Goal: Task Accomplishment & Management: Manage account settings

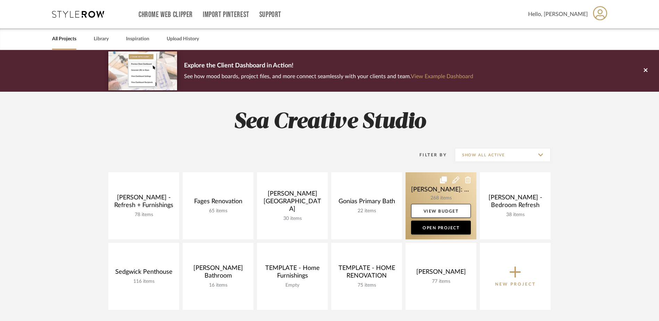
click at [442, 196] on link at bounding box center [440, 205] width 71 height 67
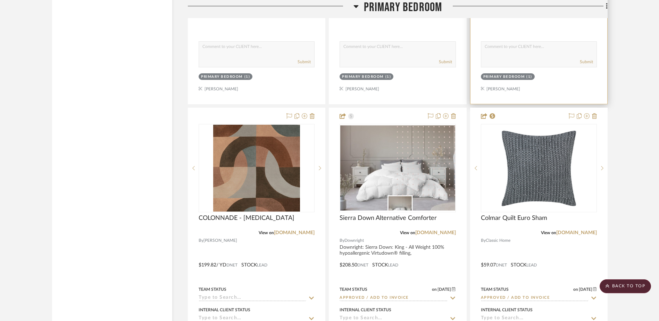
scroll to position [8571, 0]
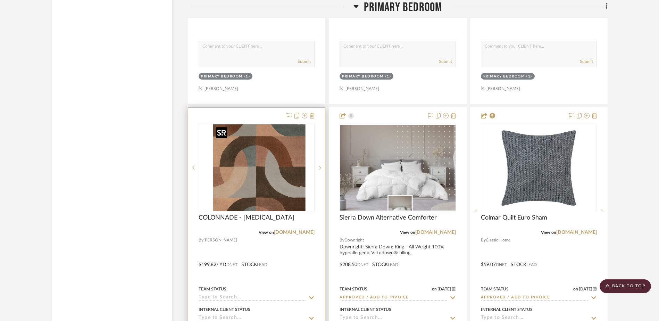
click at [269, 173] on div at bounding box center [257, 168] width 116 height 88
click at [264, 177] on img "0" at bounding box center [256, 167] width 87 height 87
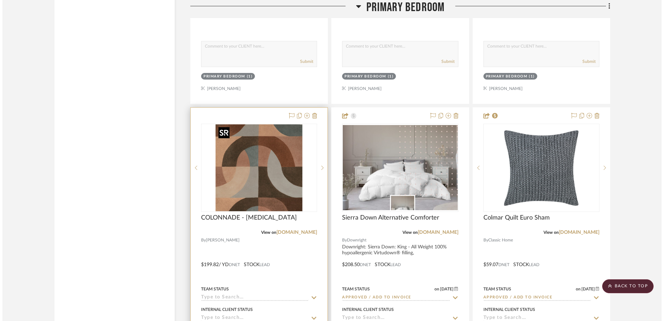
scroll to position [0, 0]
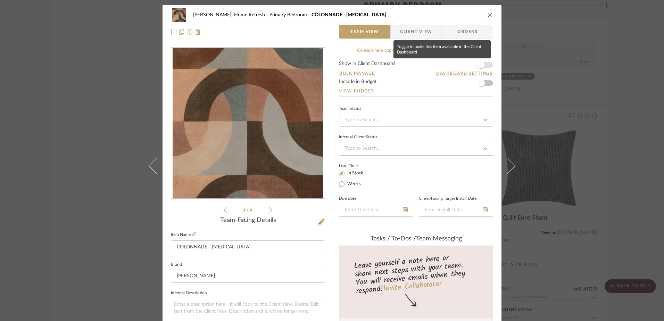
click at [478, 64] on span "button" at bounding box center [481, 64] width 7 height 7
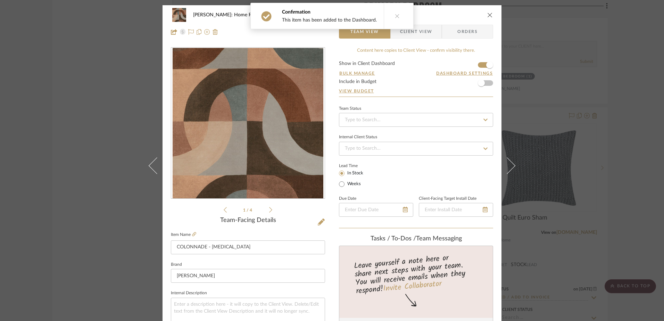
click at [395, 15] on icon at bounding box center [397, 16] width 5 height 5
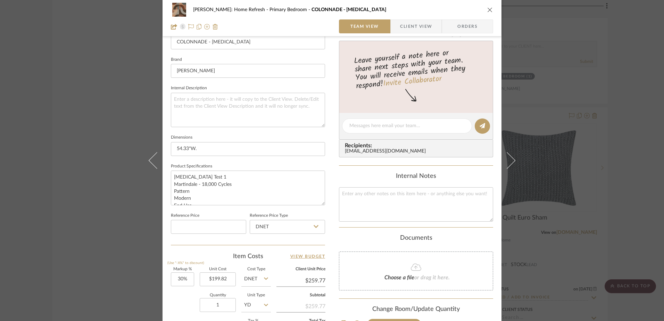
scroll to position [278, 0]
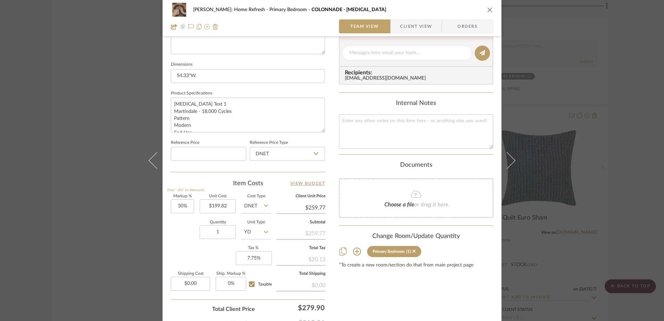
click at [33, 64] on div "Hines: Home Refresh Primary Bedroom COLONNADE - CINNABAR Team View Client View …" at bounding box center [332, 160] width 664 height 321
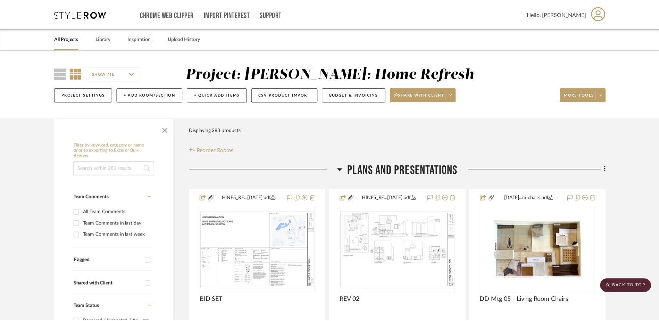
scroll to position [8571, 0]
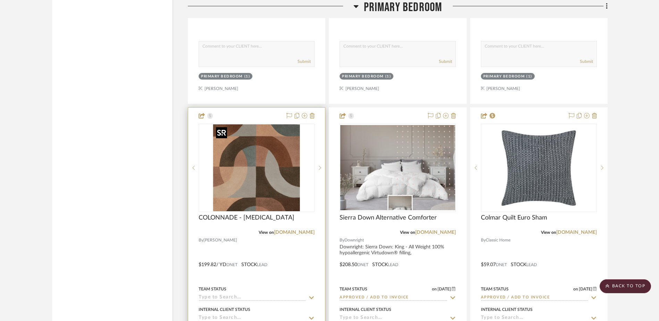
click at [284, 160] on img "0" at bounding box center [256, 167] width 87 height 87
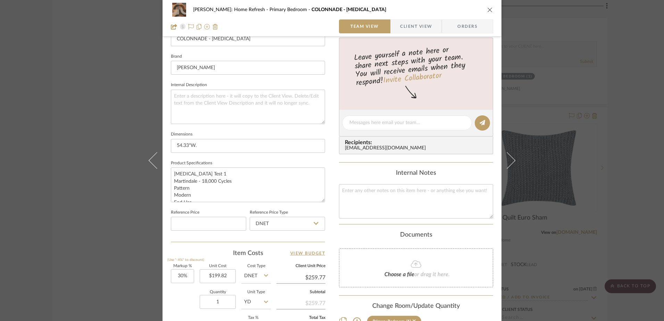
scroll to position [208, 0]
click at [461, 27] on span "Orders" at bounding box center [466, 26] width 35 height 14
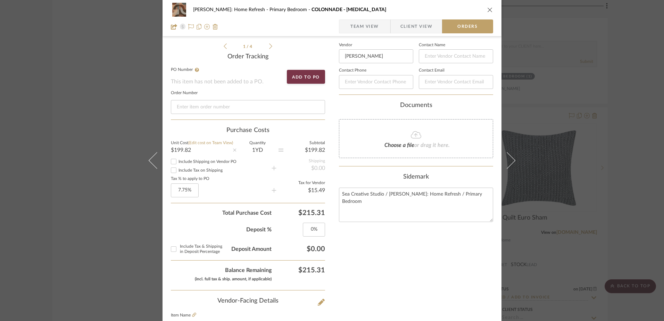
scroll to position [70, 0]
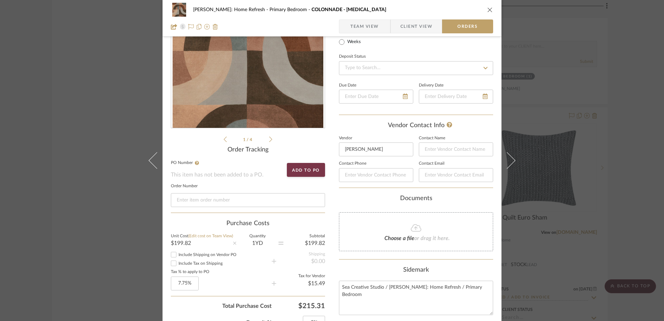
click at [367, 26] on span "Team View" at bounding box center [364, 26] width 28 height 14
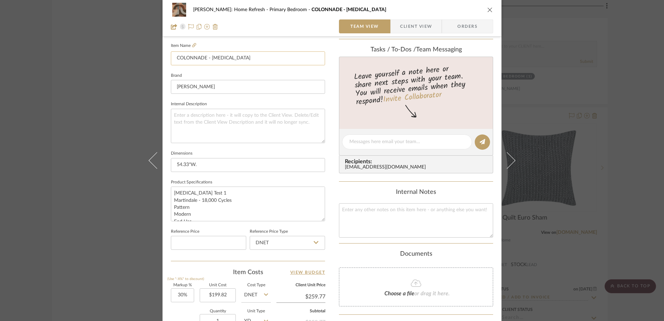
scroll to position [256, 0]
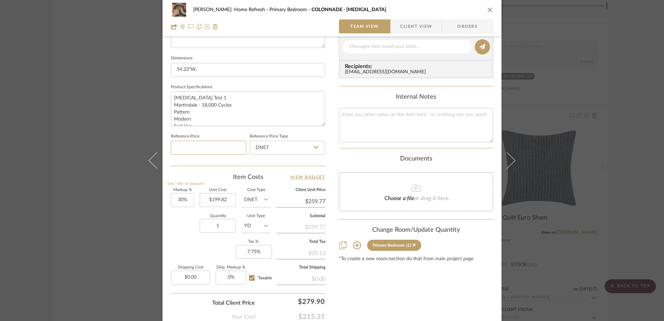
click at [224, 166] on div "1 / 4 Team-Facing Details Item Name COLONNADE - CINNABAR Brand Lee Jofa Interna…" at bounding box center [248, 48] width 154 height 571
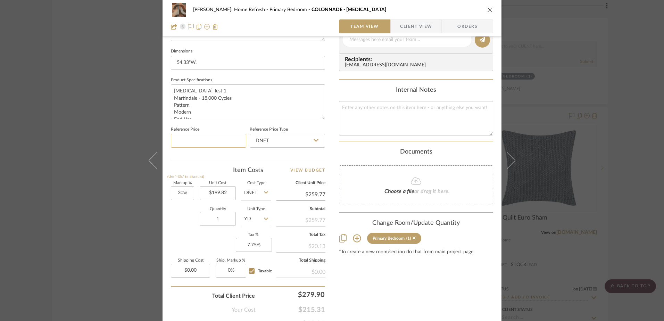
click at [222, 138] on input at bounding box center [208, 141] width 75 height 14
click at [288, 145] on input "DNET" at bounding box center [287, 141] width 75 height 14
click at [297, 128] on fieldset "Reference Price Type DNET" at bounding box center [287, 136] width 75 height 23
click at [326, 130] on div "Hines: Home Refresh Primary Bedroom COLONNADE - CINNABAR Team View Client View …" at bounding box center [331, 34] width 339 height 641
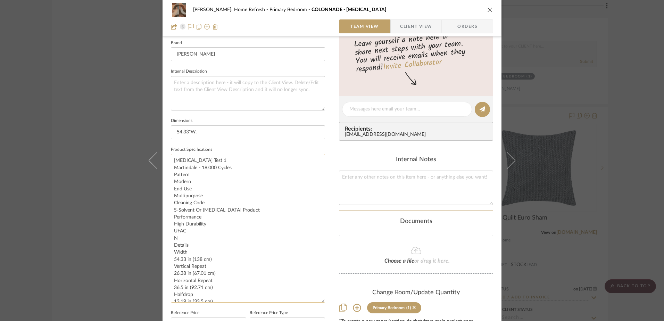
drag, startPoint x: 319, startPoint y: 186, endPoint x: 309, endPoint y: 302, distance: 117.1
click at [309, 302] on textarea "Abrasion Test 1 Martindale - 18,000 Cycles Pattern Modern End Use Multipurpose …" at bounding box center [248, 228] width 154 height 149
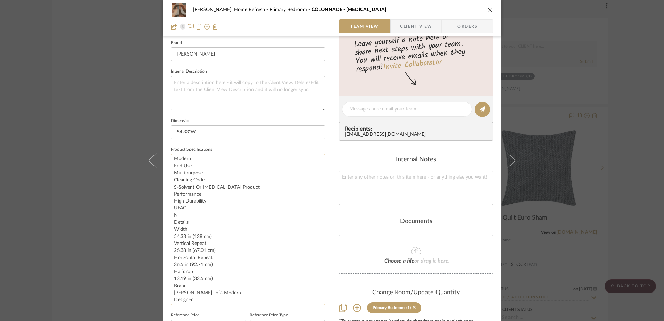
scroll to position [35, 0]
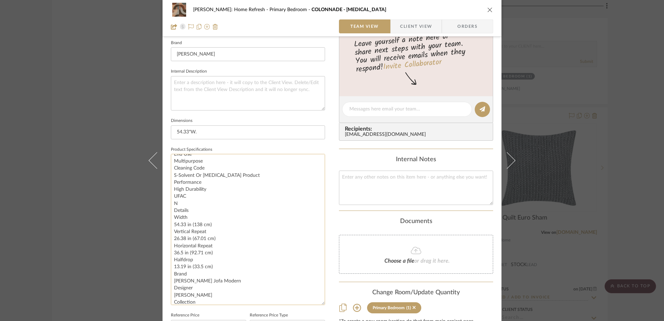
drag, startPoint x: 215, startPoint y: 280, endPoint x: 170, endPoint y: 217, distance: 76.9
click at [171, 217] on textarea "Abrasion Test 1 Martindale - 18,000 Cycles Pattern Modern End Use Multipurpose …" at bounding box center [248, 229] width 154 height 151
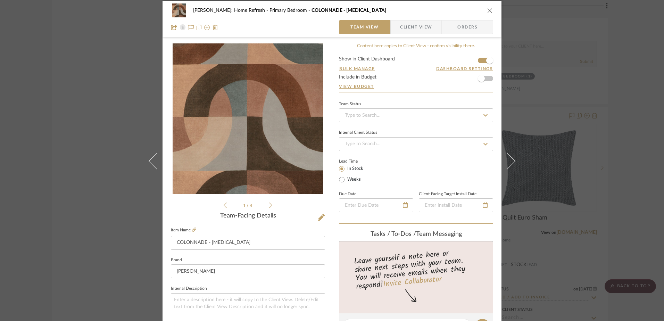
scroll to position [0, 0]
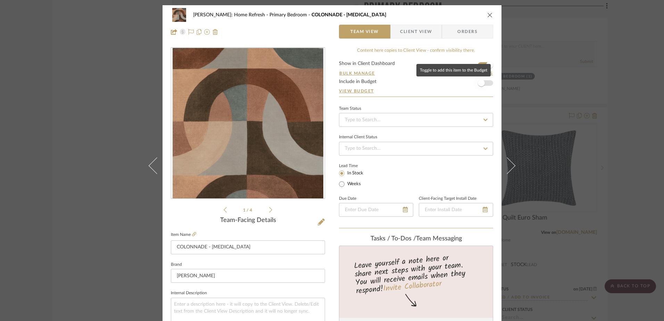
click at [478, 84] on span "button" at bounding box center [481, 82] width 7 height 7
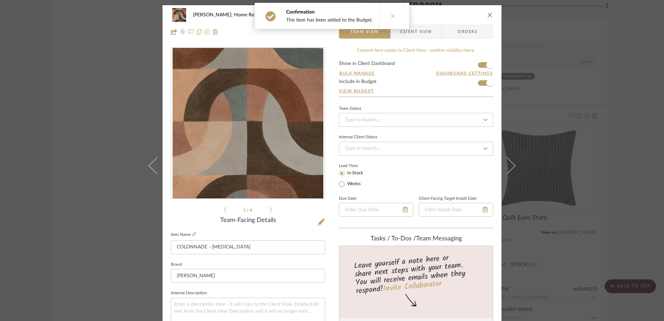
click at [416, 37] on span "Client View" at bounding box center [416, 32] width 32 height 14
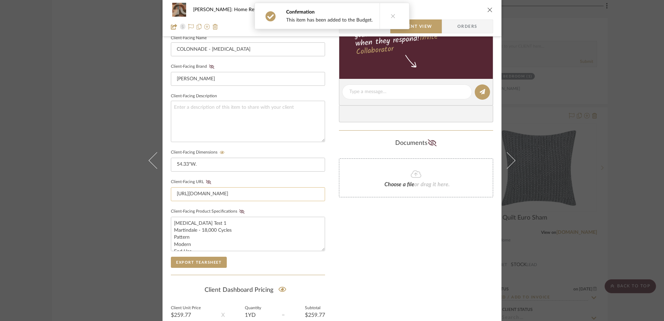
scroll to position [208, 0]
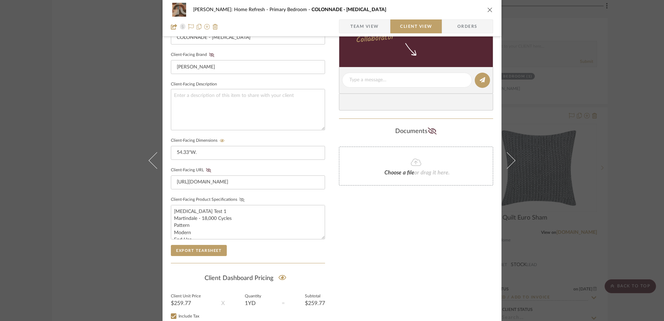
click at [239, 199] on icon at bounding box center [241, 199] width 5 height 4
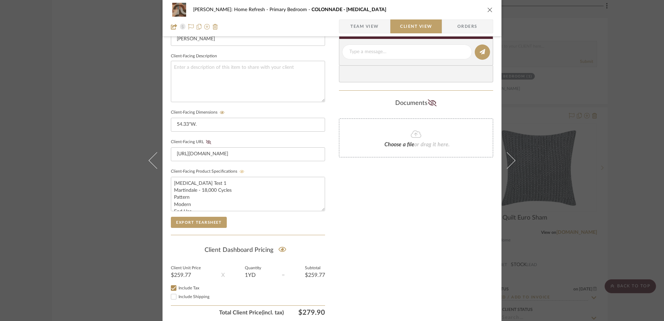
scroll to position [262, 0]
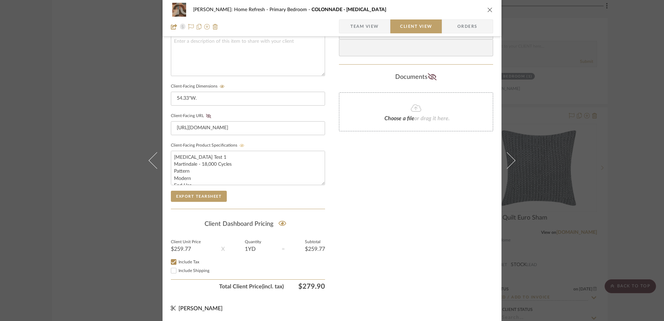
click at [623, 162] on div "Hines: Home Refresh Primary Bedroom COLONNADE - CINNABAR Team View Client View …" at bounding box center [332, 160] width 664 height 321
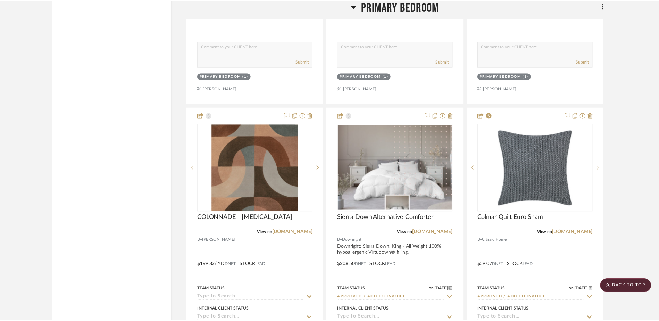
scroll to position [8571, 0]
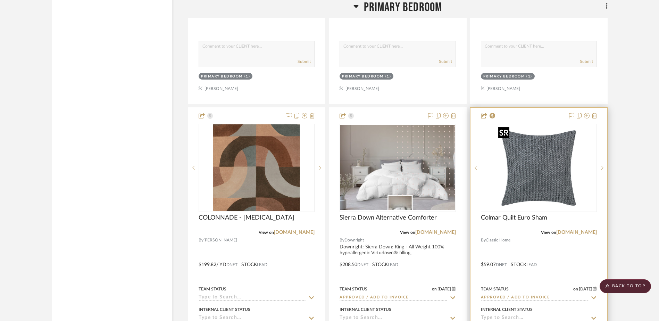
click at [525, 181] on img "0" at bounding box center [538, 167] width 87 height 87
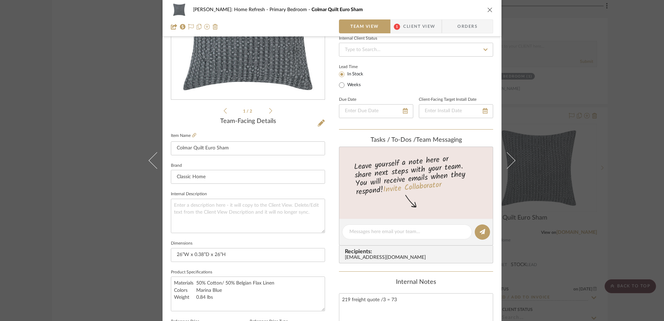
scroll to position [104, 0]
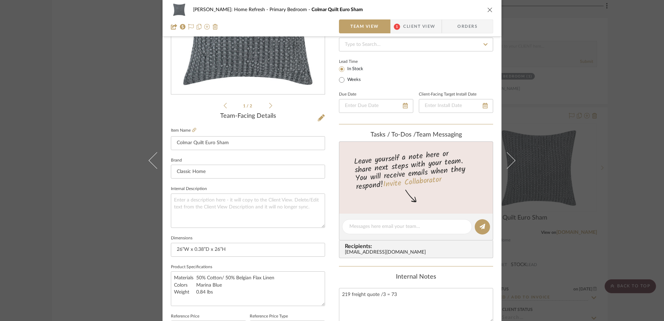
click at [484, 13] on div "Hines: Home Refresh Primary Bedroom Colmar Quilt Euro Sham" at bounding box center [332, 10] width 322 height 14
click at [487, 11] on icon "close" at bounding box center [490, 10] width 6 height 6
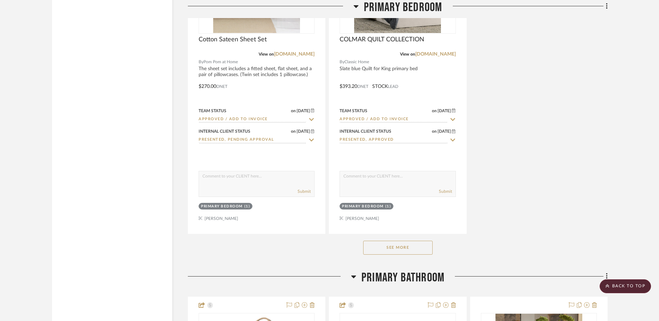
scroll to position [9161, 0]
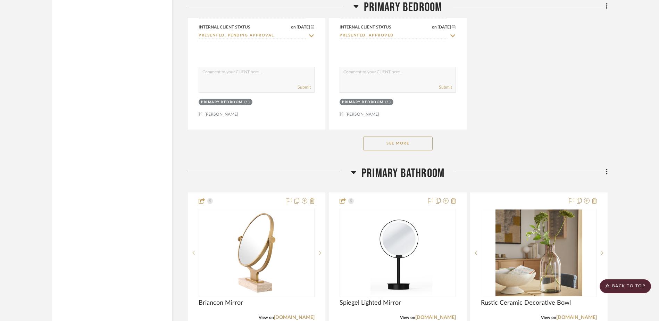
click at [378, 142] on button "See More" at bounding box center [397, 143] width 69 height 14
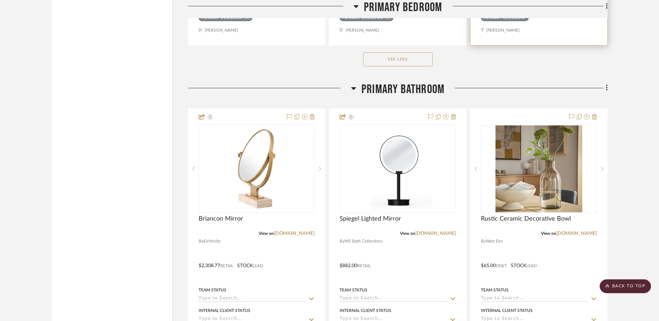
scroll to position [10479, 0]
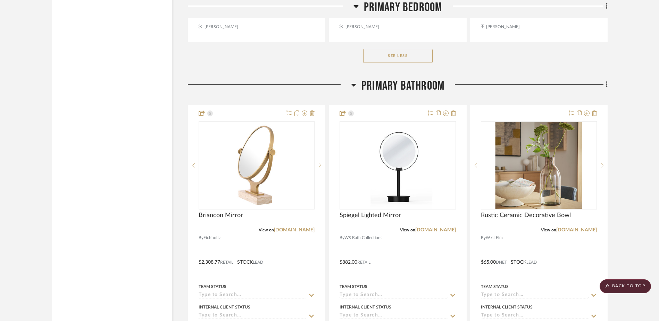
click at [411, 57] on button "See Less" at bounding box center [397, 56] width 69 height 14
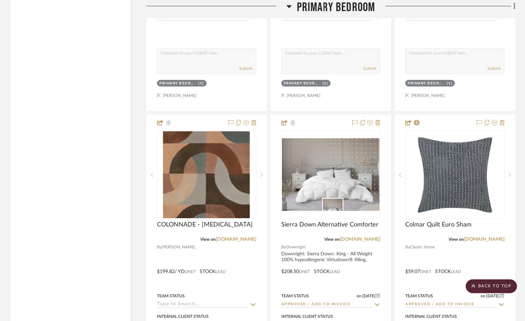
scroll to position [8571, 0]
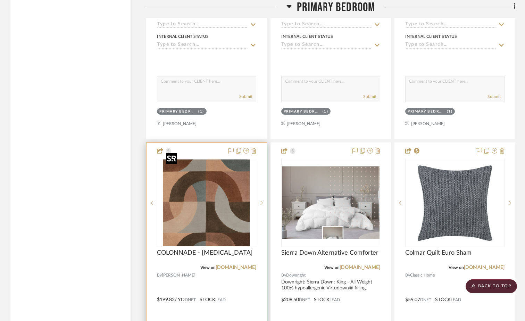
click at [203, 222] on img "0" at bounding box center [206, 202] width 87 height 87
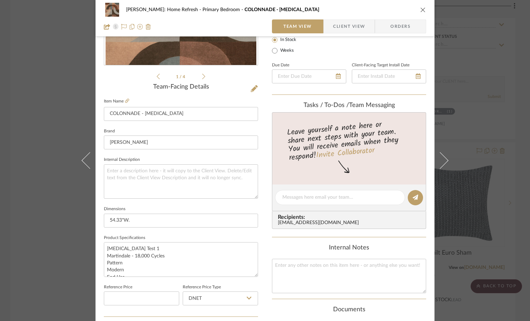
scroll to position [139, 0]
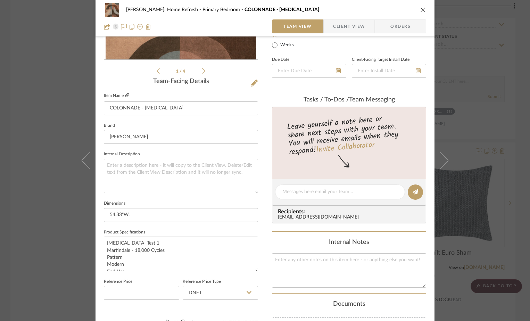
click at [125, 94] on icon at bounding box center [127, 95] width 4 height 4
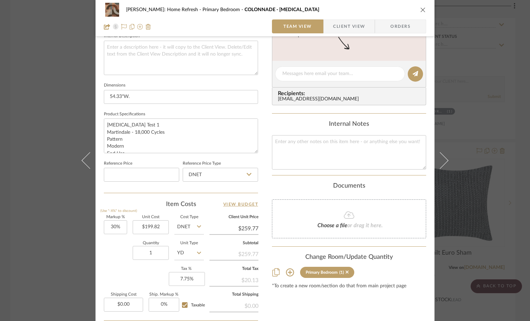
scroll to position [278, 0]
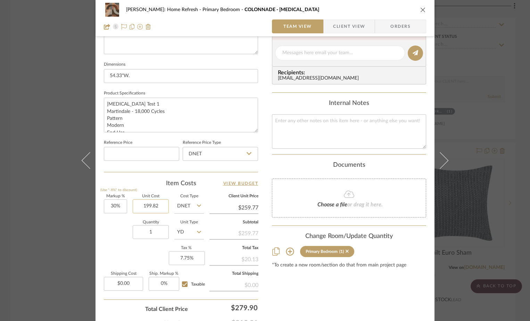
click at [147, 205] on input "199.82" at bounding box center [151, 206] width 36 height 14
type input "$210.00"
click at [119, 239] on div "Quantity 1 Unit Type YD" at bounding box center [154, 232] width 100 height 25
type input "$273.00"
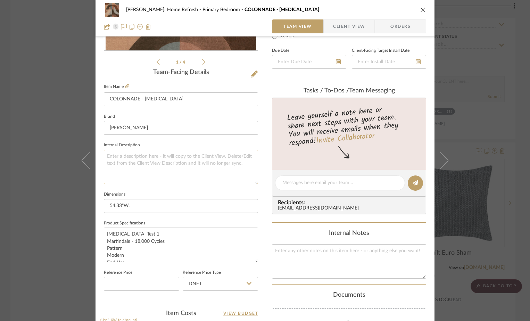
scroll to position [139, 0]
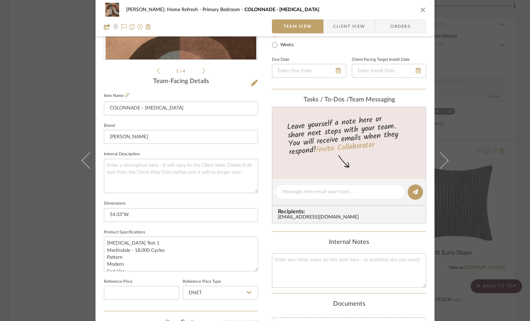
click at [420, 10] on icon "close" at bounding box center [423, 10] width 6 height 6
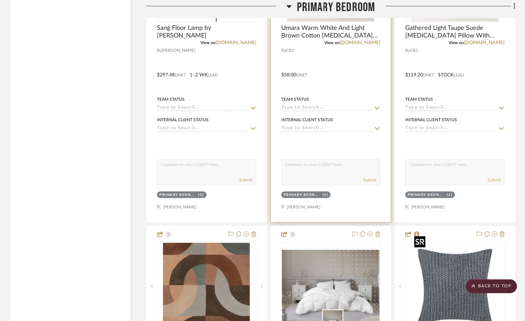
scroll to position [8328, 0]
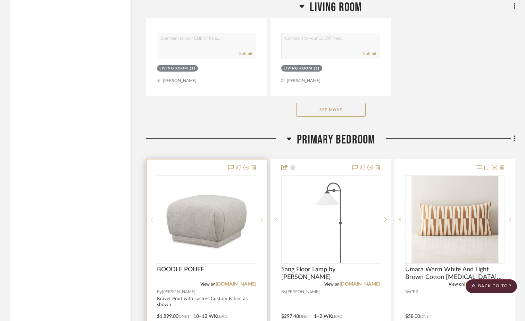
scroll to position [8286, 0]
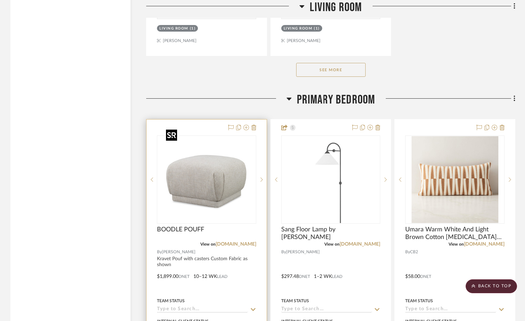
click at [222, 171] on img "0" at bounding box center [206, 179] width 87 height 87
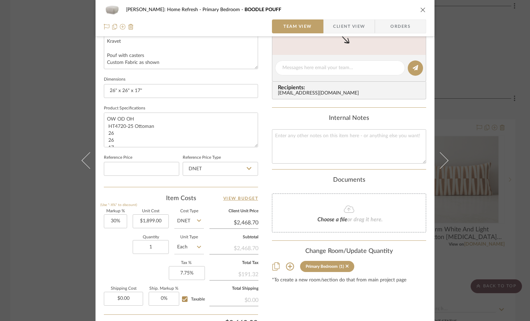
scroll to position [278, 0]
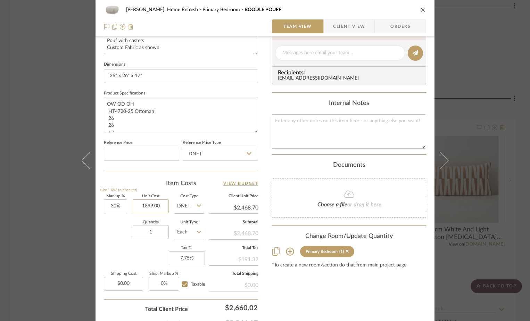
click at [137, 205] on input "1899.00" at bounding box center [151, 206] width 36 height 14
type input "$1,851.00"
click at [113, 235] on div "Quantity 1 Unit Type Each" at bounding box center [154, 232] width 100 height 25
type input "$2,406.30"
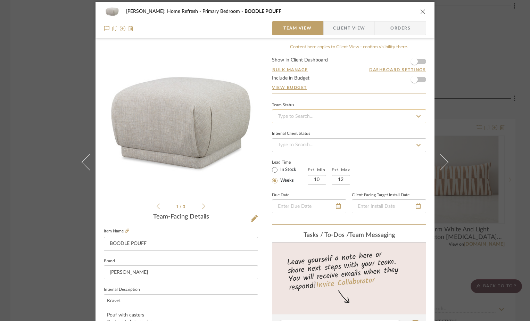
scroll to position [0, 0]
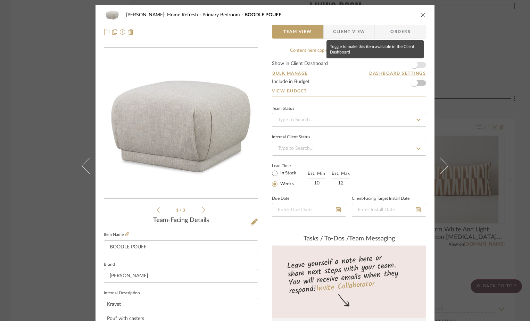
click at [411, 65] on span "button" at bounding box center [414, 64] width 7 height 7
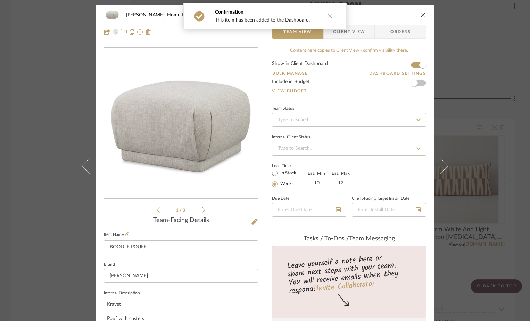
click at [339, 38] on span "Client View" at bounding box center [349, 32] width 32 height 14
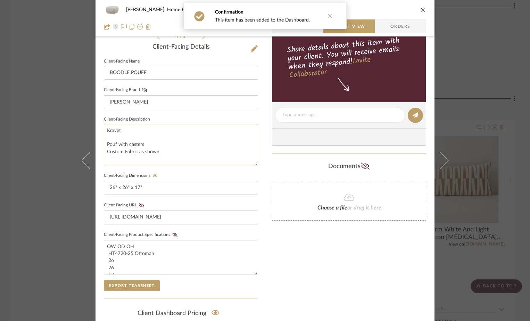
scroll to position [174, 0]
click at [174, 235] on icon at bounding box center [174, 234] width 5 height 4
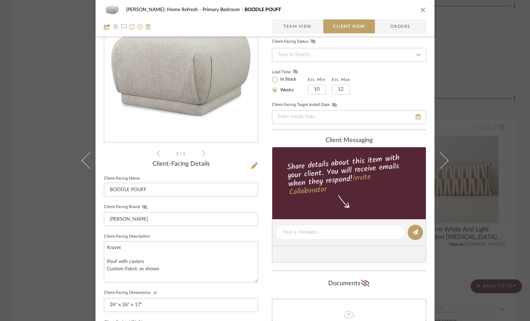
scroll to position [0, 0]
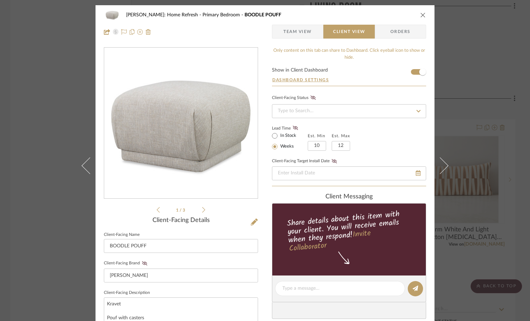
click at [423, 14] on button "close" at bounding box center [423, 15] width 6 height 6
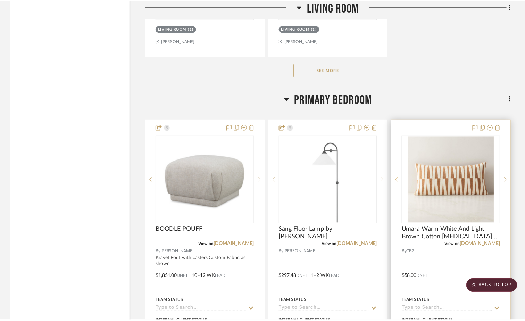
scroll to position [8286, 0]
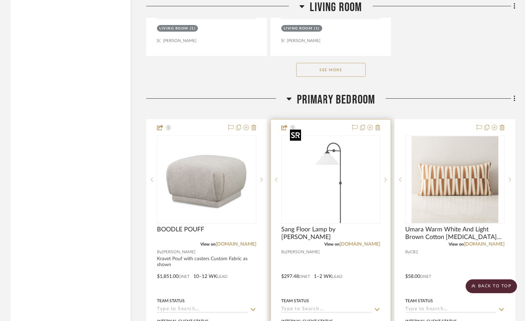
click at [349, 153] on img "0" at bounding box center [330, 179] width 87 height 87
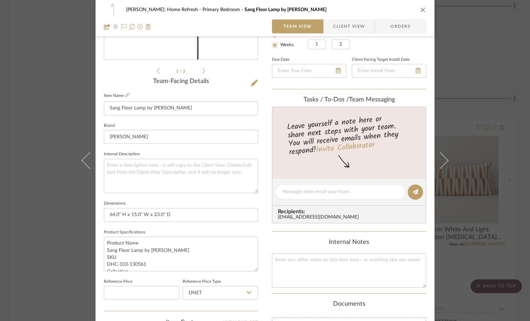
scroll to position [243, 0]
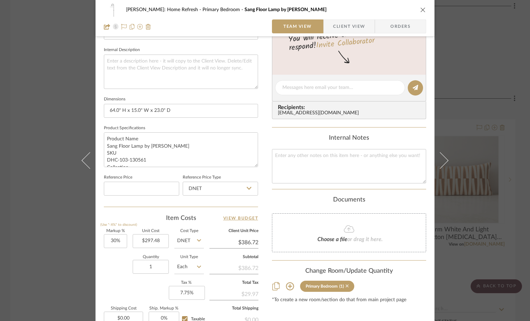
click at [346, 285] on icon at bounding box center [346, 285] width 3 height 3
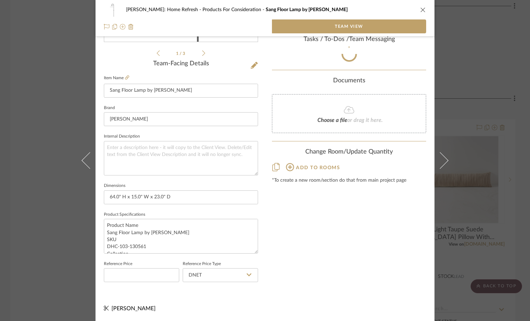
scroll to position [157, 0]
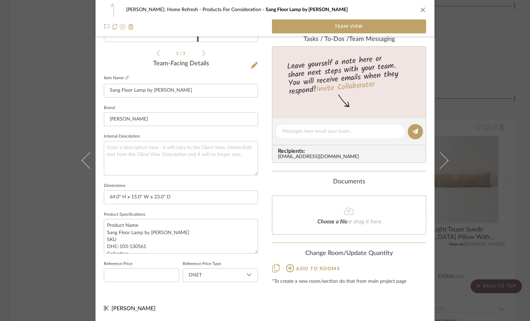
click at [420, 11] on icon "close" at bounding box center [423, 10] width 6 height 6
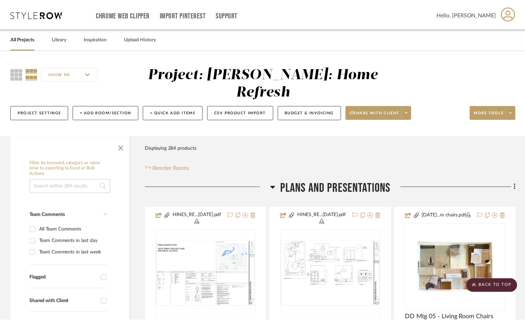
scroll to position [8286, 0]
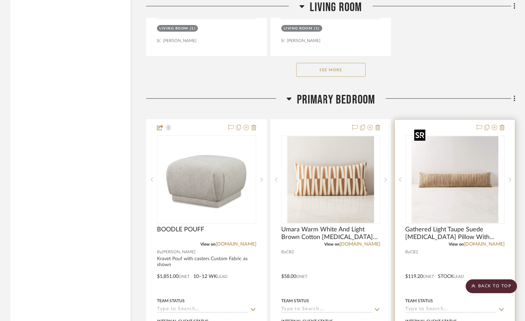
click at [434, 171] on img "0" at bounding box center [454, 179] width 87 height 87
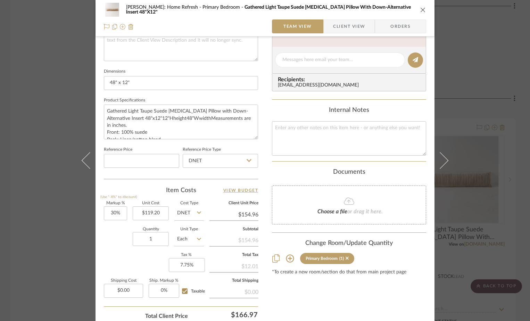
scroll to position [278, 0]
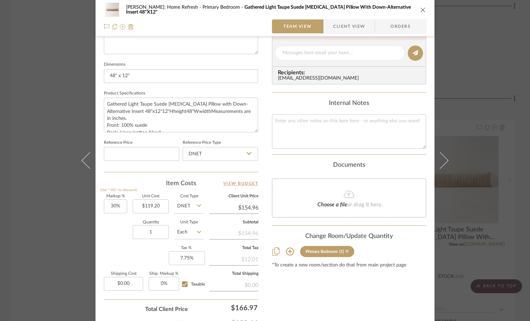
click at [346, 252] on icon at bounding box center [346, 250] width 3 height 5
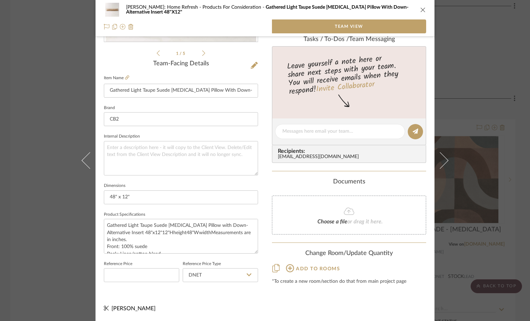
click at [513, 102] on div "[PERSON_NAME]: Home Refresh Products For Consideration Gathered Light Taupe Sue…" at bounding box center [265, 160] width 530 height 321
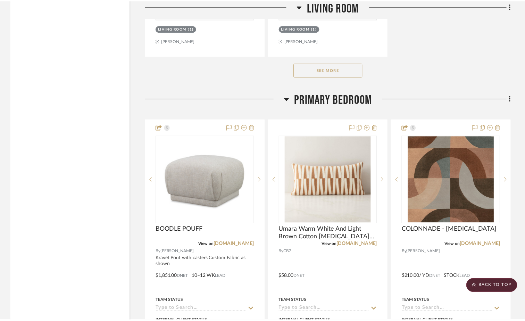
scroll to position [8286, 0]
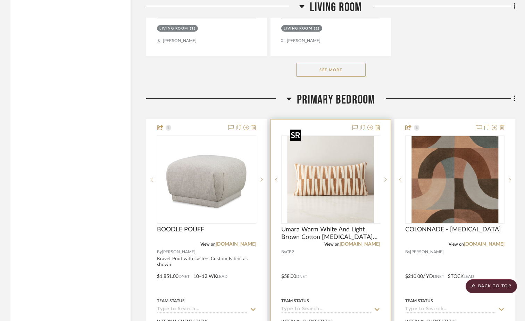
click at [336, 165] on img "0" at bounding box center [330, 179] width 87 height 87
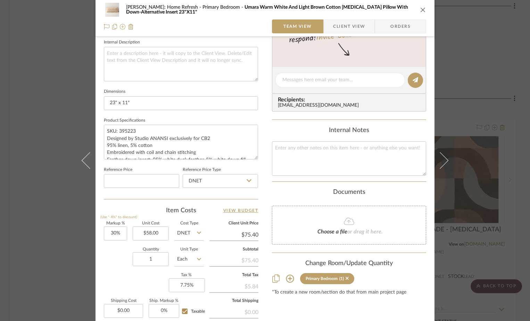
scroll to position [326, 0]
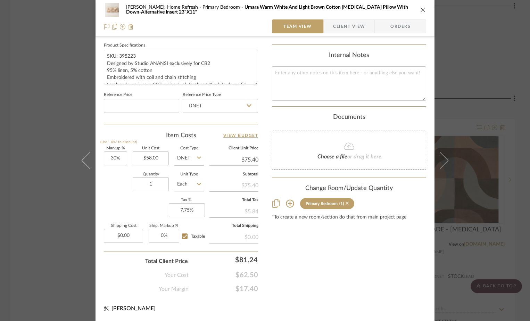
click at [345, 202] on icon at bounding box center [346, 203] width 3 height 5
click at [520, 144] on div "[PERSON_NAME]: Home Refresh Primary Bedroom Umara Warm White And Light Brown Co…" at bounding box center [265, 160] width 530 height 321
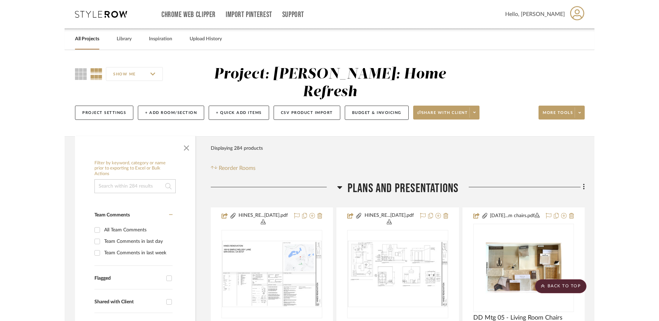
scroll to position [8286, 0]
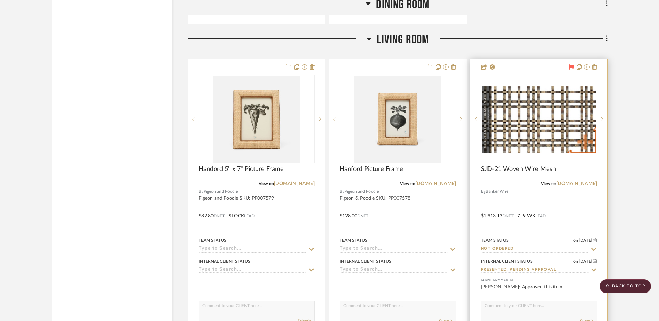
scroll to position [7314, 0]
